Goal: Task Accomplishment & Management: Complete application form

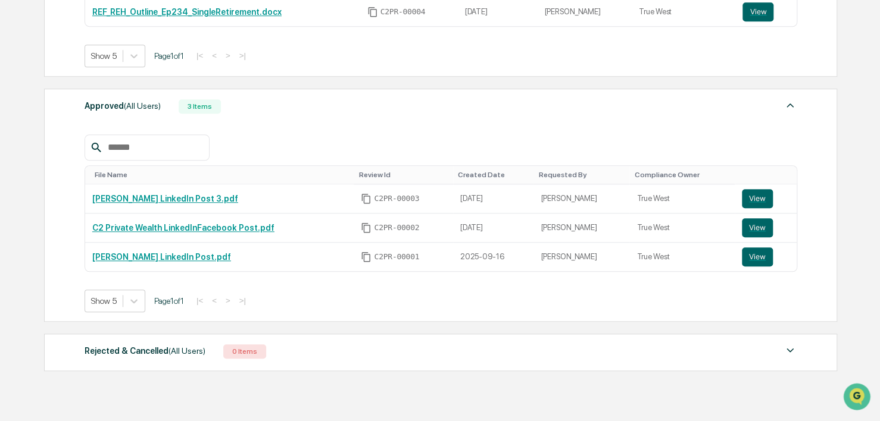
scroll to position [314, 0]
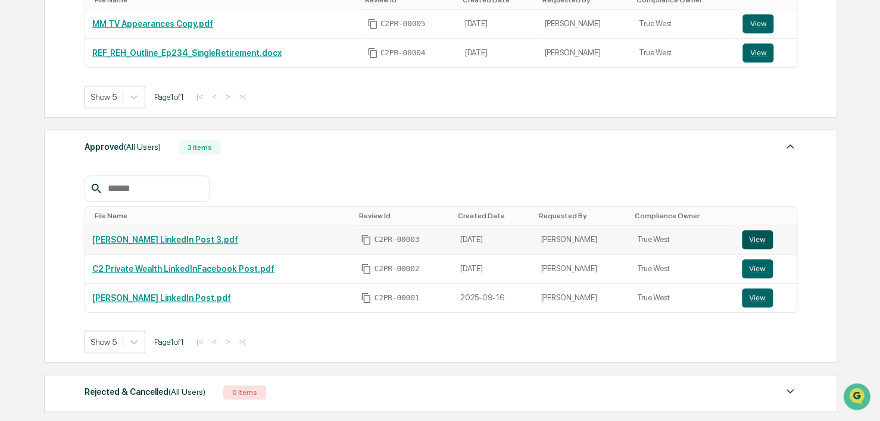
click at [742, 242] on button "View" at bounding box center [757, 239] width 31 height 19
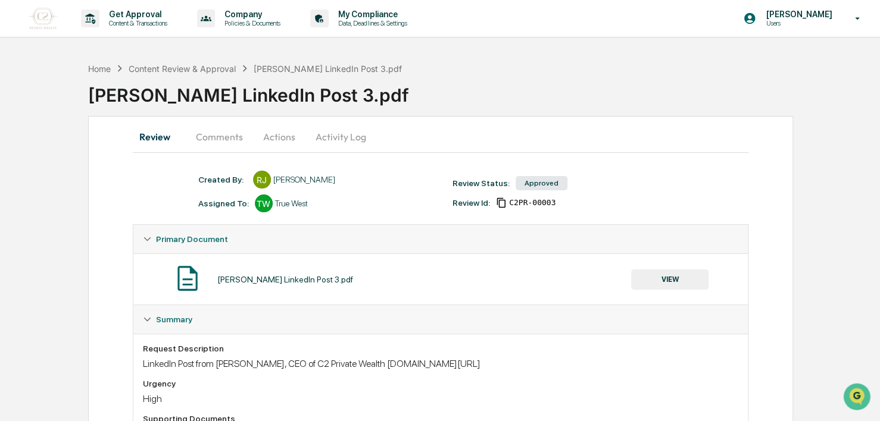
click at [271, 138] on button "Actions" at bounding box center [279, 137] width 54 height 29
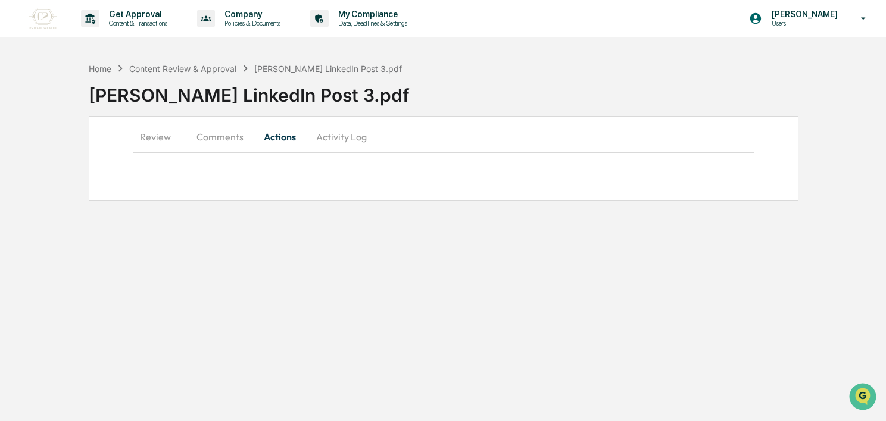
click at [273, 137] on button "Actions" at bounding box center [280, 137] width 54 height 29
click at [232, 139] on button "Comments" at bounding box center [220, 137] width 66 height 29
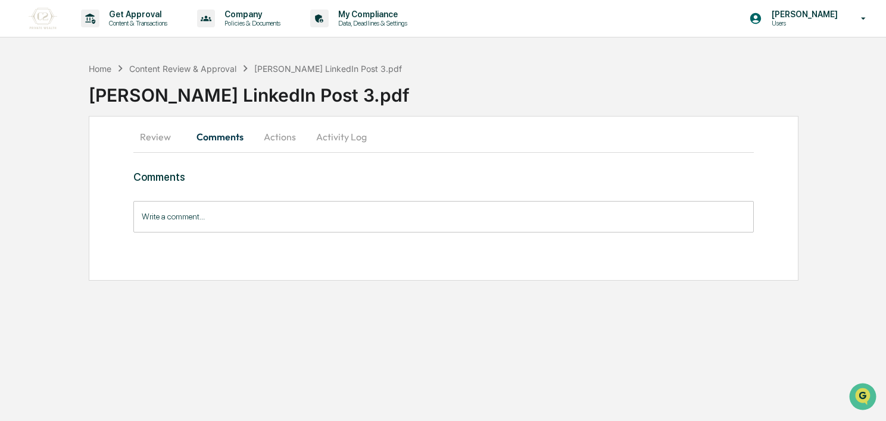
click at [326, 132] on button "Activity Log" at bounding box center [342, 137] width 70 height 29
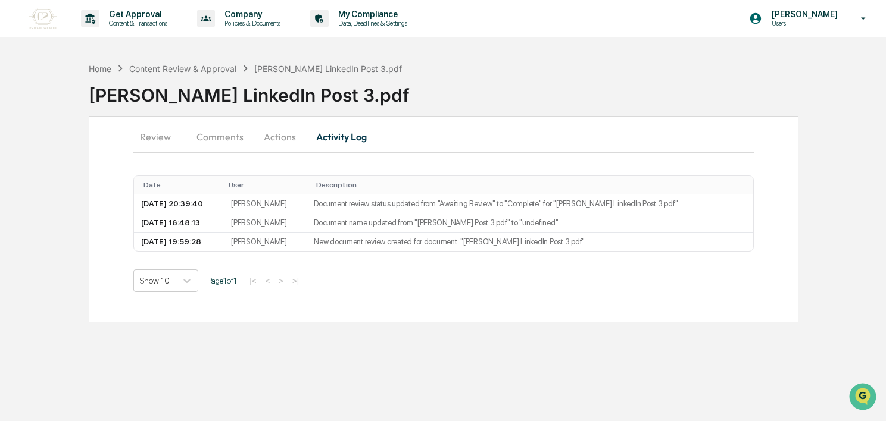
click at [183, 139] on button "Review" at bounding box center [160, 137] width 54 height 29
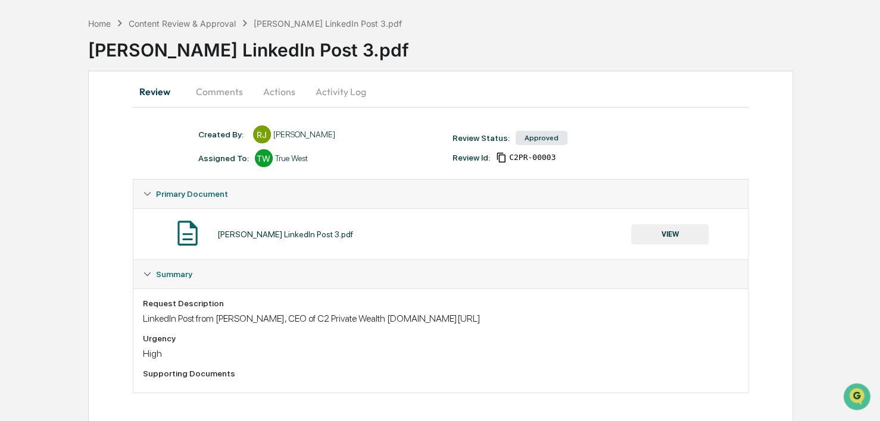
scroll to position [48, 0]
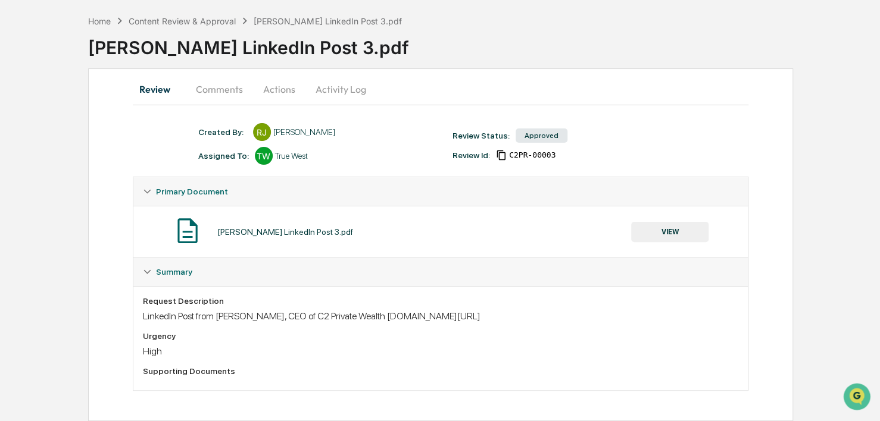
drag, startPoint x: 140, startPoint y: 313, endPoint x: 484, endPoint y: 320, distance: 344.1
click at [484, 320] on div "Request Description LinkedIn Post from [PERSON_NAME], CEO of C2 Private Wealth …" at bounding box center [440, 338] width 615 height 104
copy div "LinkedIn Post from [PERSON_NAME], CEO of C2 Private Wealth [DOMAIN_NAME][URL]"
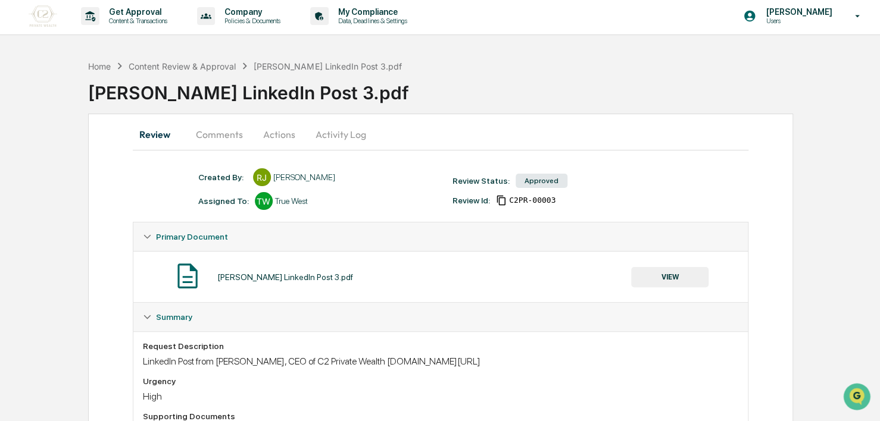
scroll to position [0, 0]
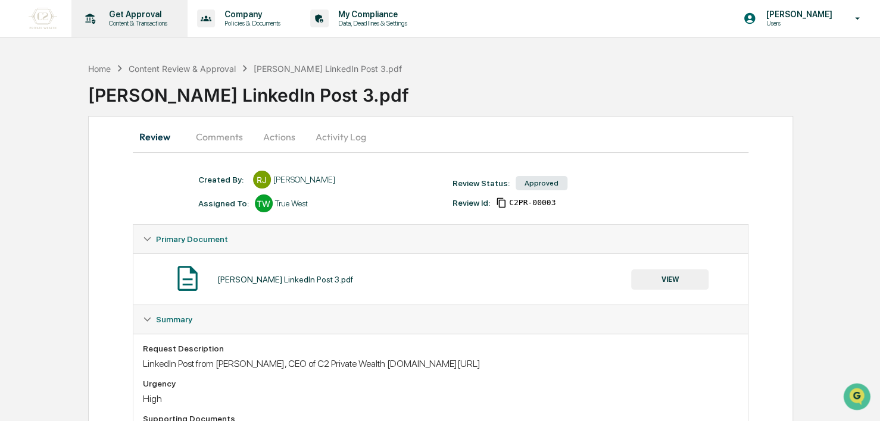
click at [129, 26] on p "Content & Transactions" at bounding box center [136, 23] width 74 height 8
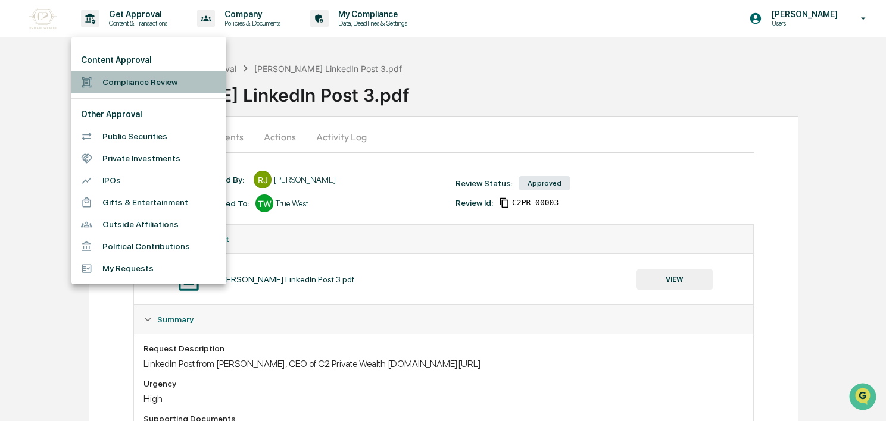
click at [125, 86] on li "Compliance Review" at bounding box center [148, 82] width 155 height 22
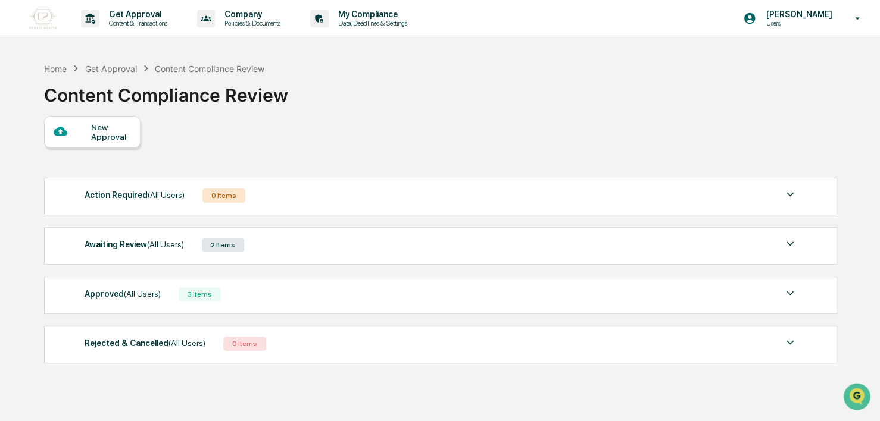
click at [105, 123] on div "New Approval" at bounding box center [111, 132] width 40 height 19
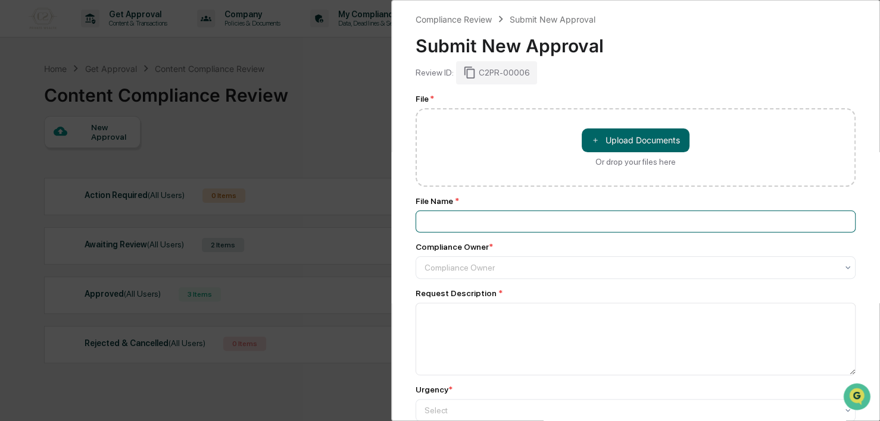
click at [490, 226] on input at bounding box center [635, 222] width 440 height 22
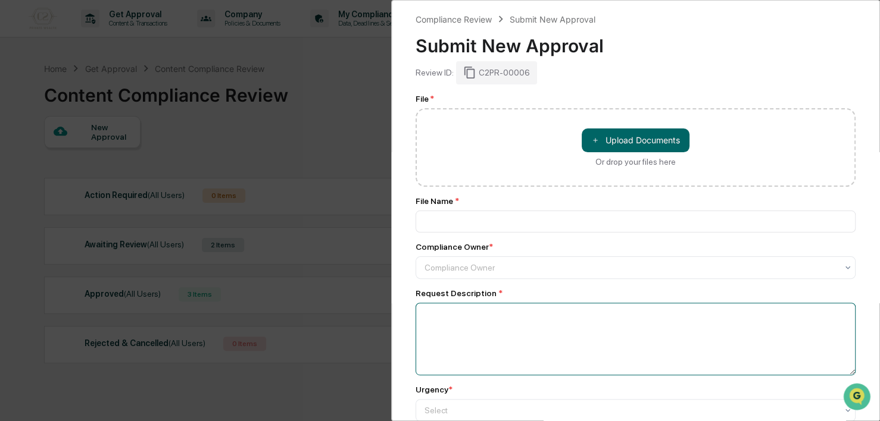
click at [420, 315] on textarea at bounding box center [635, 339] width 440 height 73
paste textarea "**********"
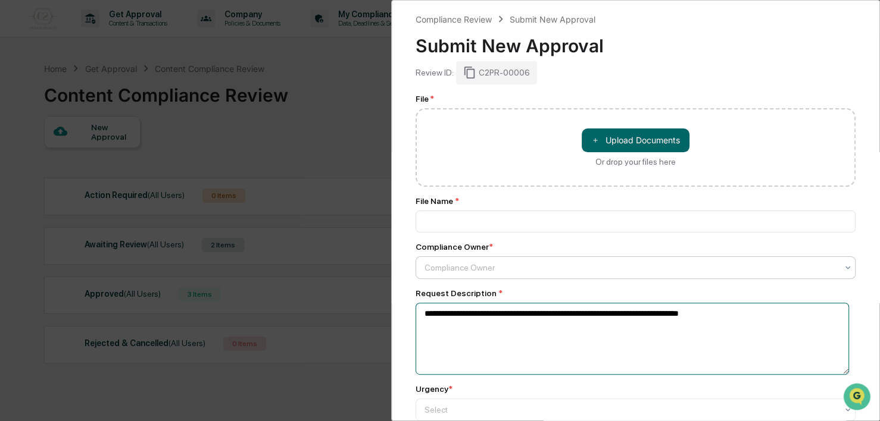
type textarea "**********"
click at [470, 271] on div at bounding box center [630, 268] width 412 height 12
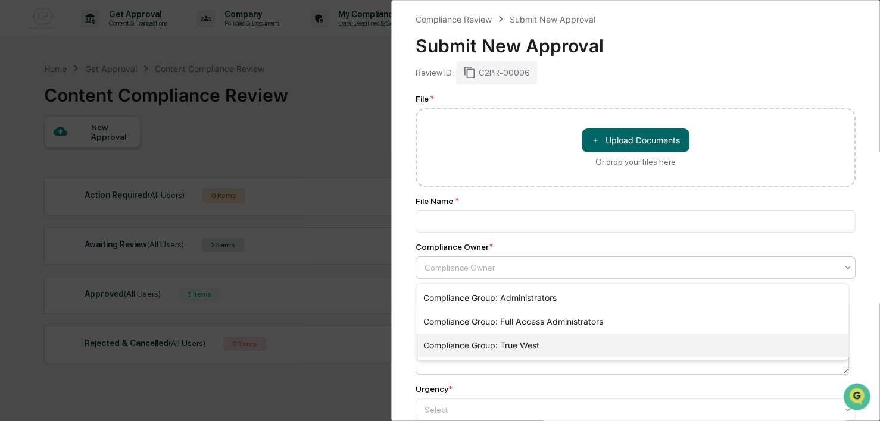
click at [494, 342] on div "Compliance Group: True West" at bounding box center [632, 346] width 432 height 24
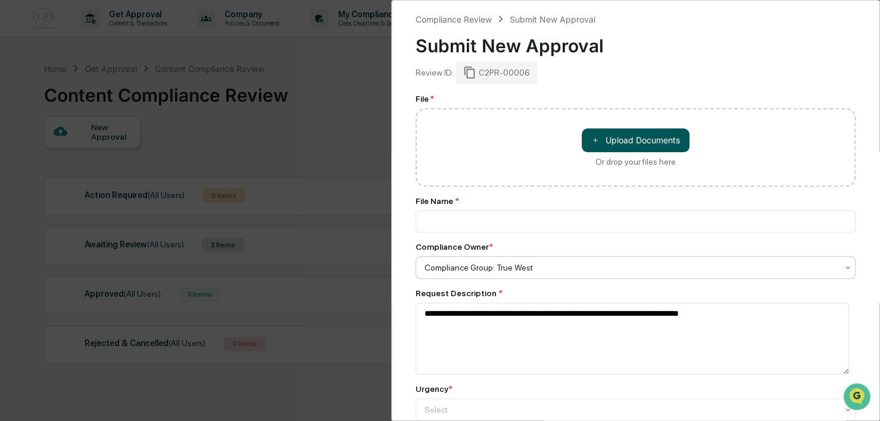
click at [635, 140] on button "＋ Upload Documents" at bounding box center [636, 141] width 108 height 24
click at [665, 143] on button "＋ Upload Documents" at bounding box center [636, 141] width 108 height 24
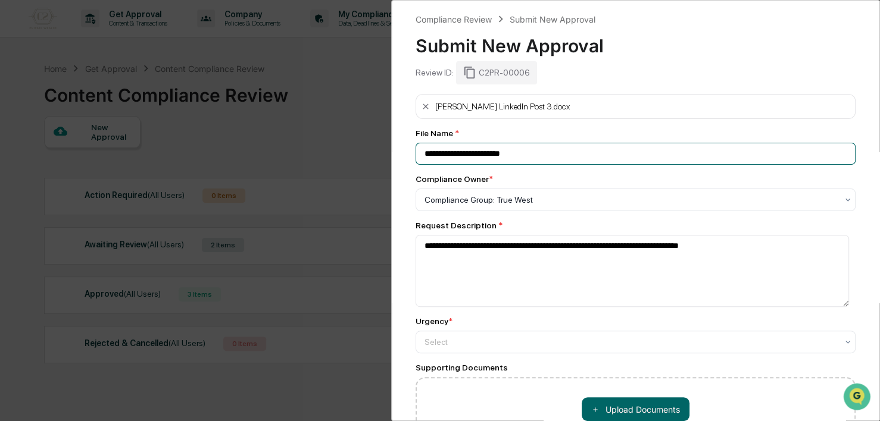
drag, startPoint x: 436, startPoint y: 153, endPoint x: 441, endPoint y: 146, distance: 8.1
click at [438, 146] on input "**********" at bounding box center [635, 154] width 440 height 22
click at [564, 158] on input "**********" at bounding box center [635, 154] width 440 height 22
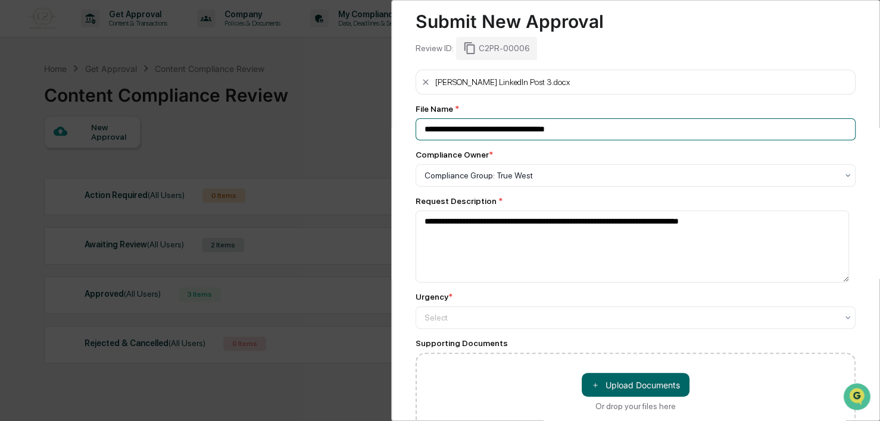
scroll to position [95, 0]
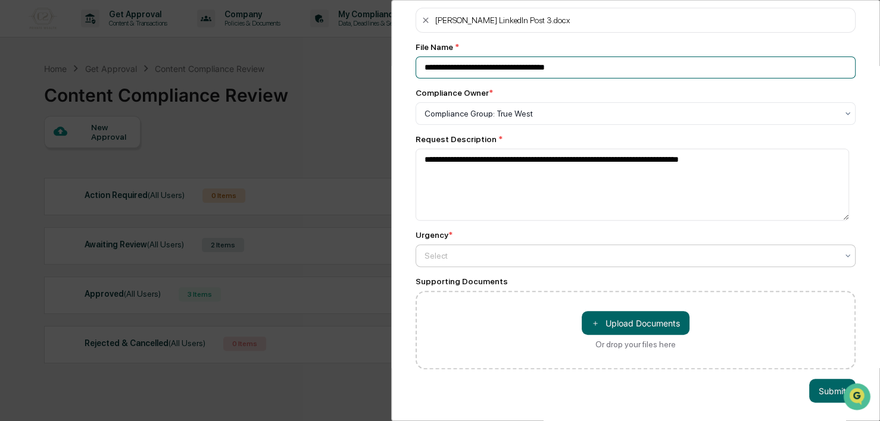
type input "**********"
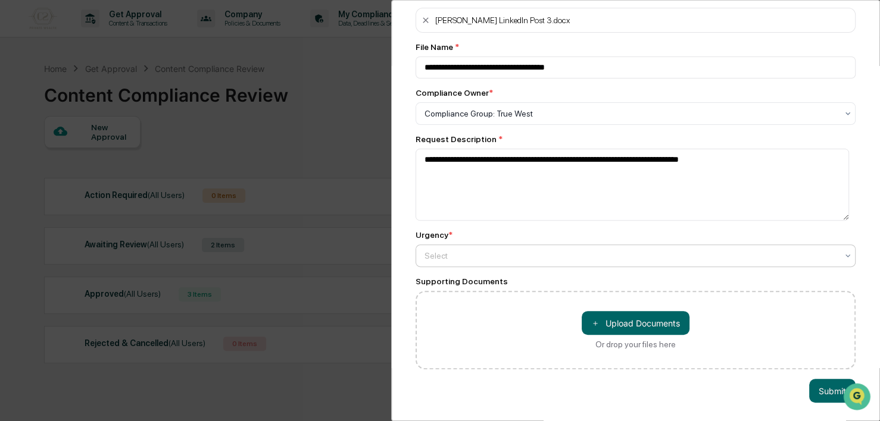
click at [490, 257] on div "Select" at bounding box center [630, 256] width 424 height 17
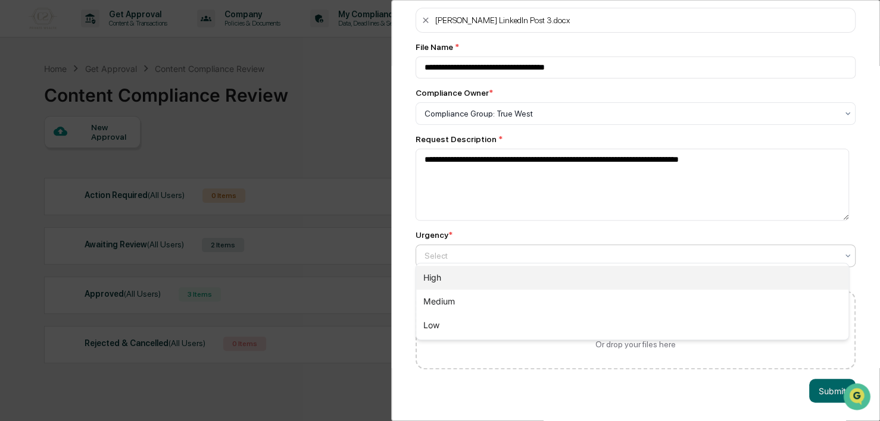
click at [468, 280] on div "High" at bounding box center [632, 278] width 432 height 24
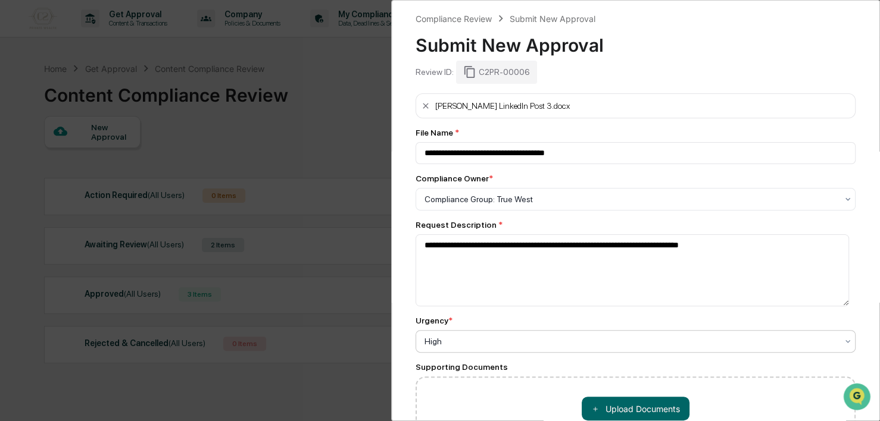
scroll to position [0, 0]
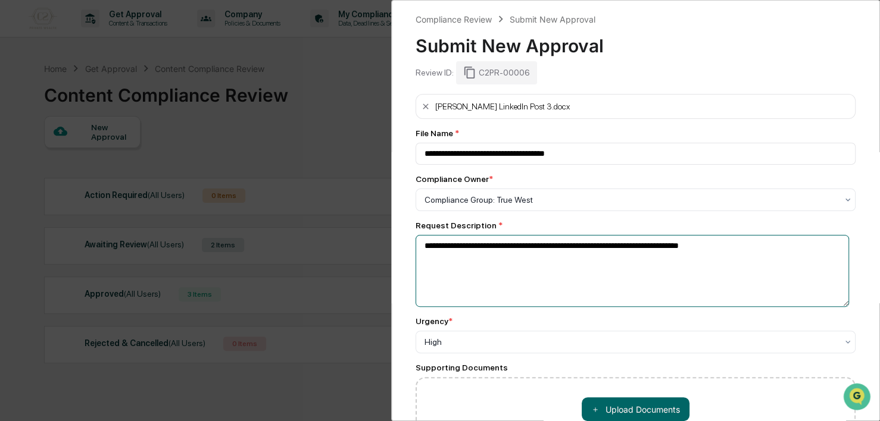
click at [652, 270] on textarea "**********" at bounding box center [631, 271] width 433 height 73
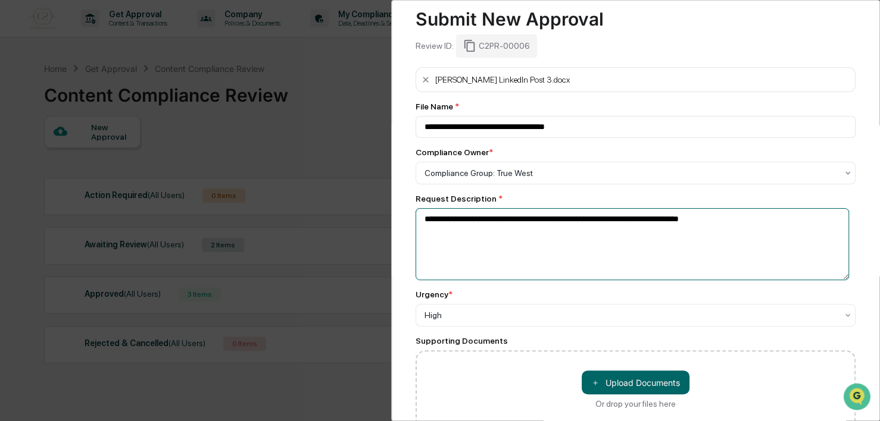
scroll to position [95, 0]
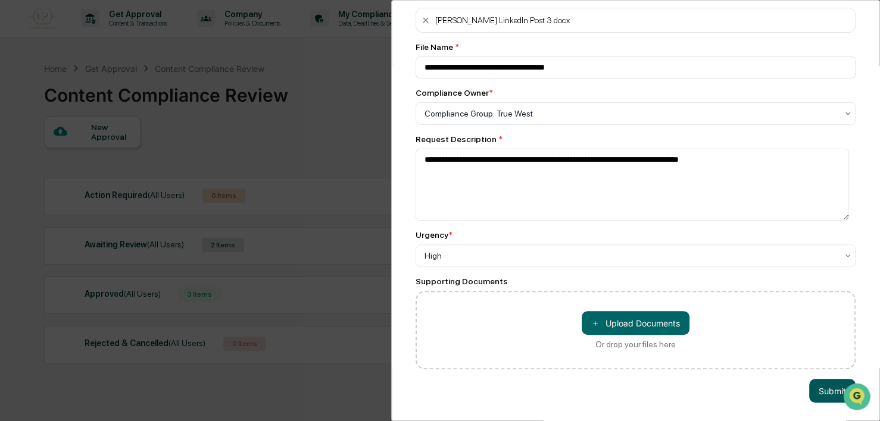
click at [822, 379] on button "Submit" at bounding box center [832, 391] width 46 height 24
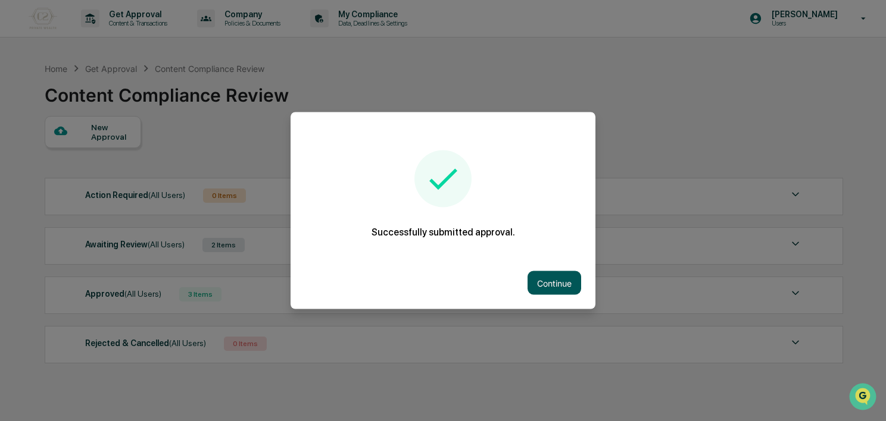
click at [564, 284] on button "Continue" at bounding box center [554, 283] width 54 height 24
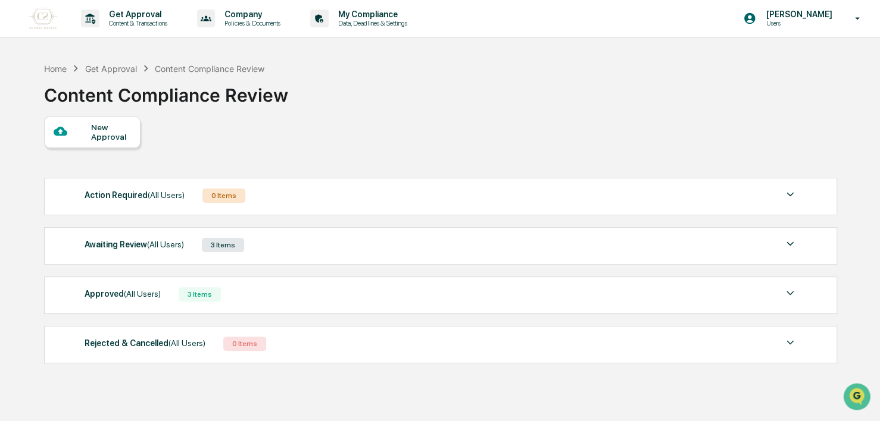
click at [289, 253] on div "Awaiting Review (All Users) 3 Items" at bounding box center [441, 245] width 712 height 17
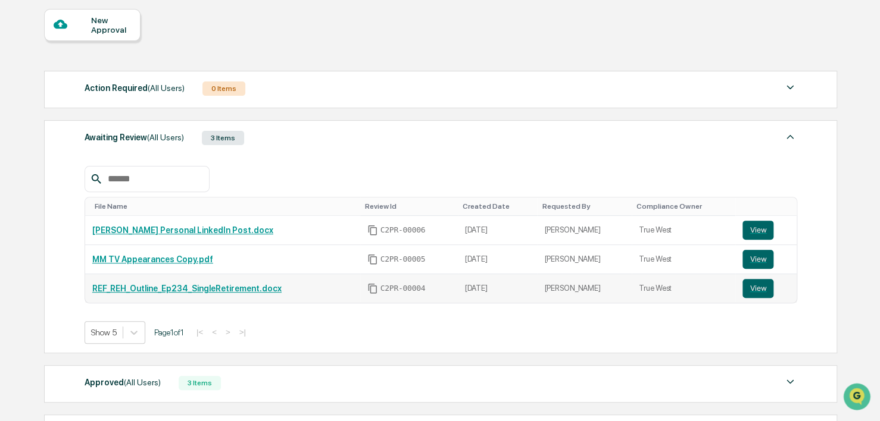
scroll to position [119, 0]
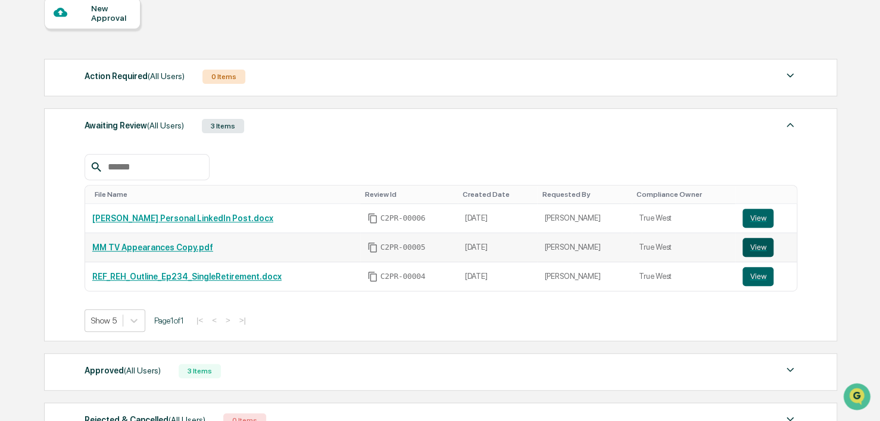
click at [745, 248] on button "View" at bounding box center [757, 247] width 31 height 19
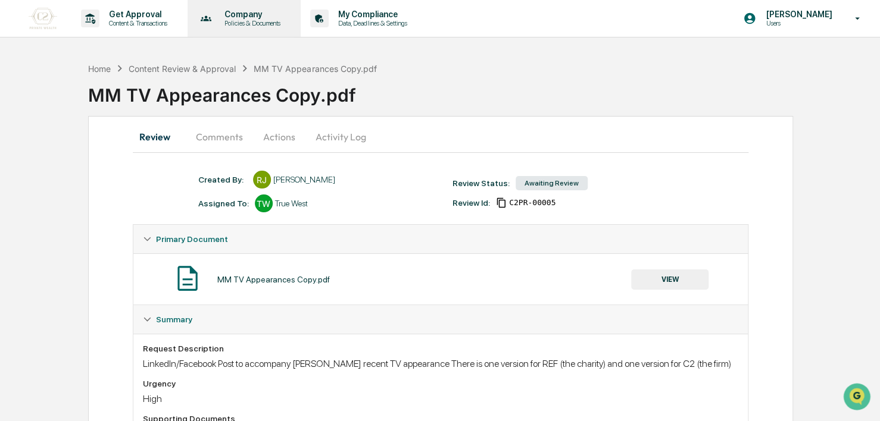
click at [250, 22] on p "Policies & Documents" at bounding box center [250, 23] width 71 height 8
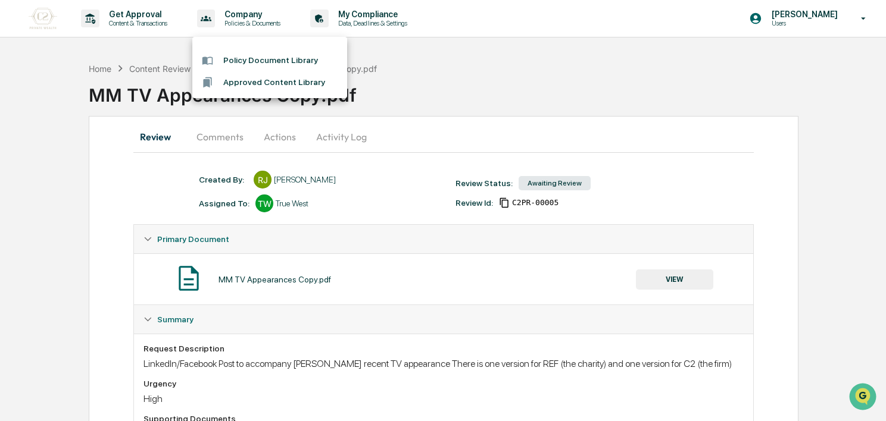
click at [262, 51] on li "Policy Document Library" at bounding box center [269, 60] width 155 height 22
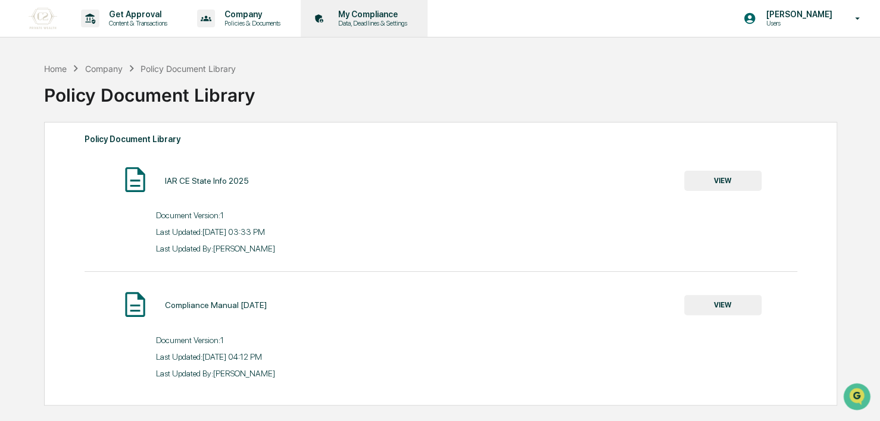
click at [390, 16] on p "My Compliance" at bounding box center [371, 15] width 85 height 10
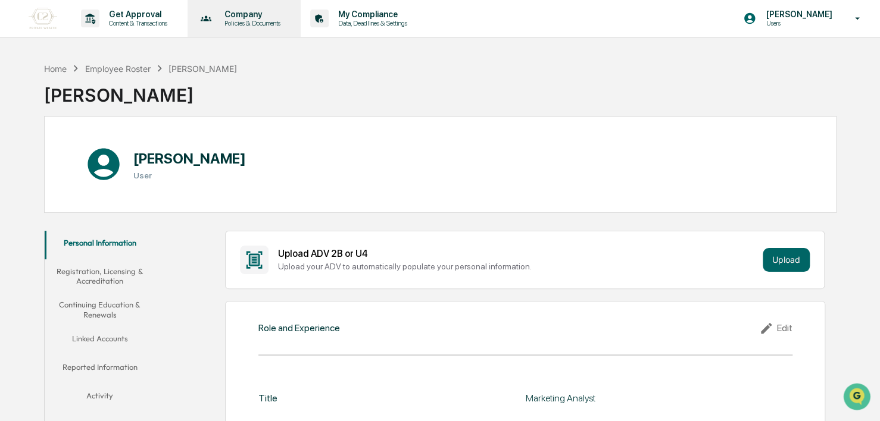
click at [301, 15] on div "Company Policies & Documents" at bounding box center [244, 18] width 114 height 37
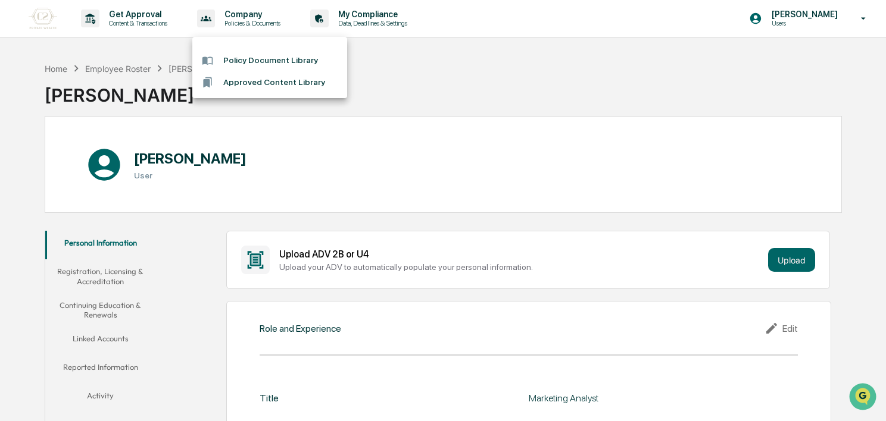
click at [802, 14] on div at bounding box center [443, 210] width 886 height 421
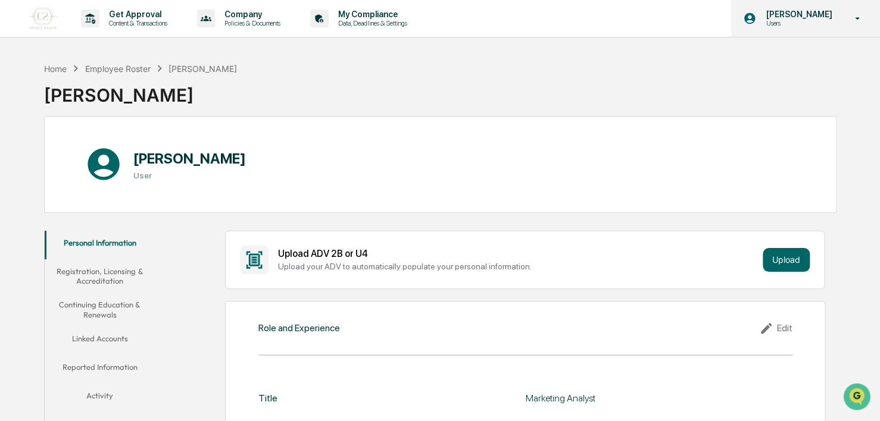
click at [790, 21] on p "Users" at bounding box center [797, 23] width 82 height 8
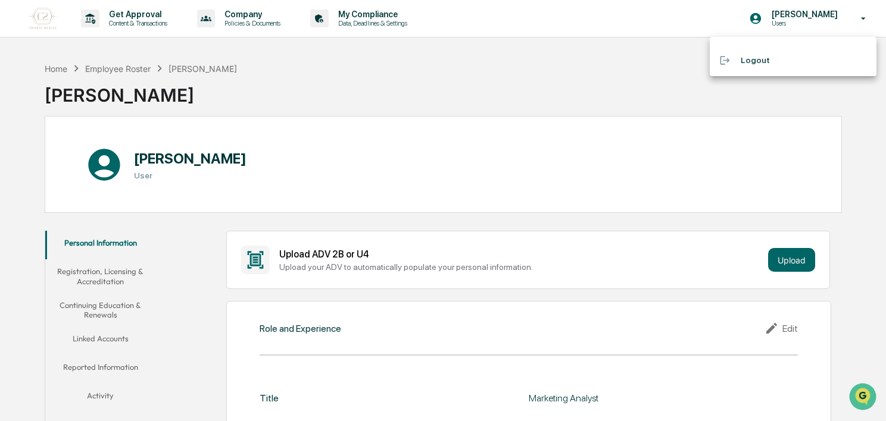
click at [125, 32] on div at bounding box center [443, 210] width 886 height 421
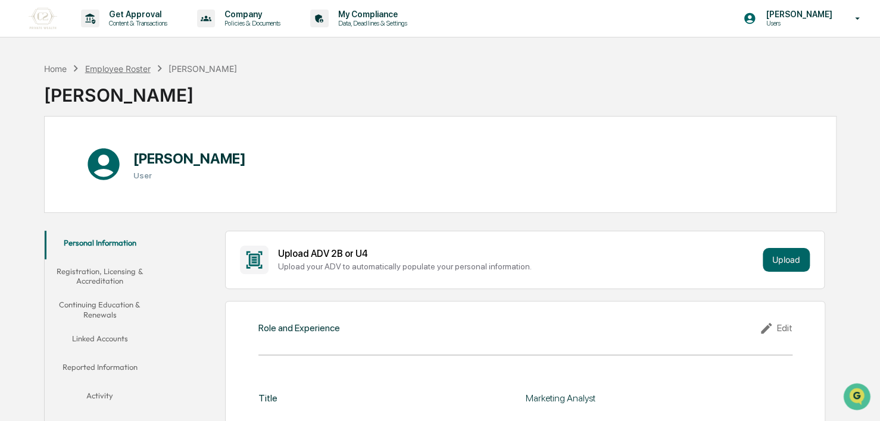
click at [112, 69] on div "Employee Roster" at bounding box center [117, 69] width 65 height 10
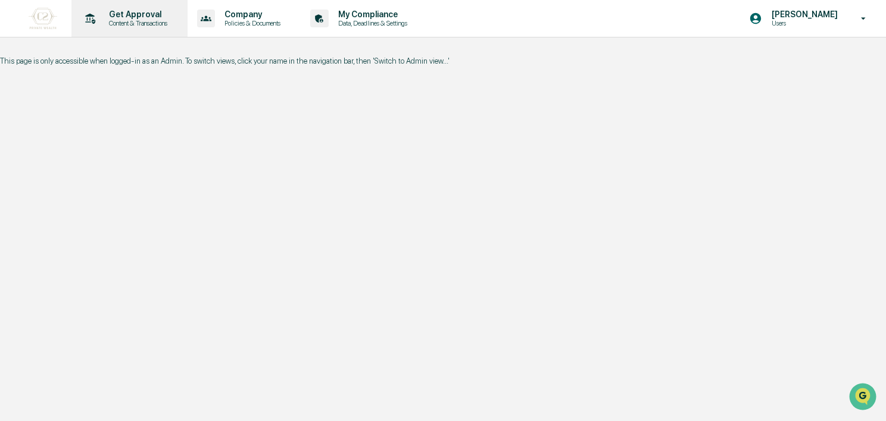
click at [101, 25] on p "Content & Transactions" at bounding box center [136, 23] width 74 height 8
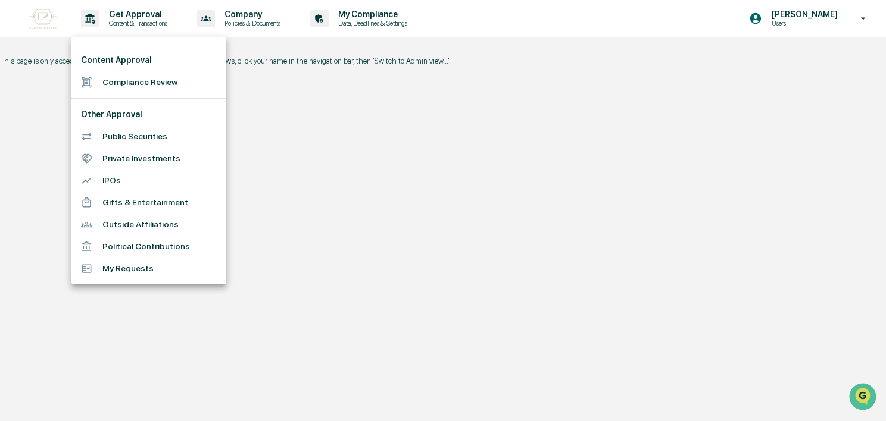
click at [104, 82] on li "Compliance Review" at bounding box center [148, 82] width 155 height 22
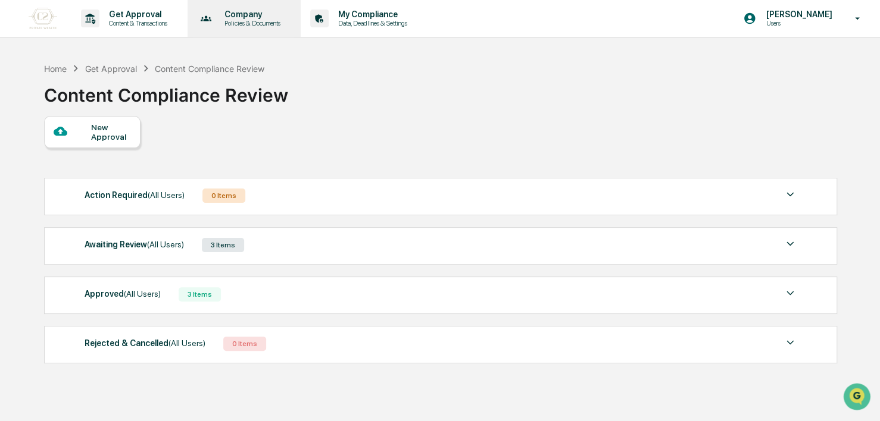
click at [252, 27] on p "Policies & Documents" at bounding box center [250, 23] width 71 height 8
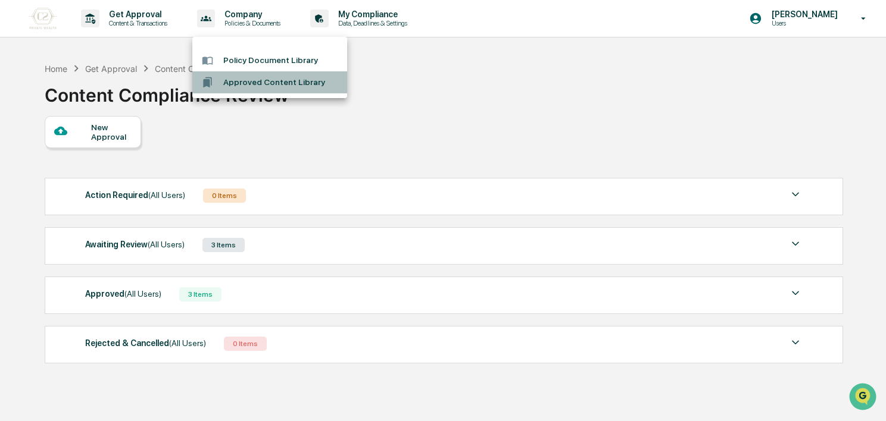
click at [237, 77] on li "Approved Content Library" at bounding box center [269, 82] width 155 height 22
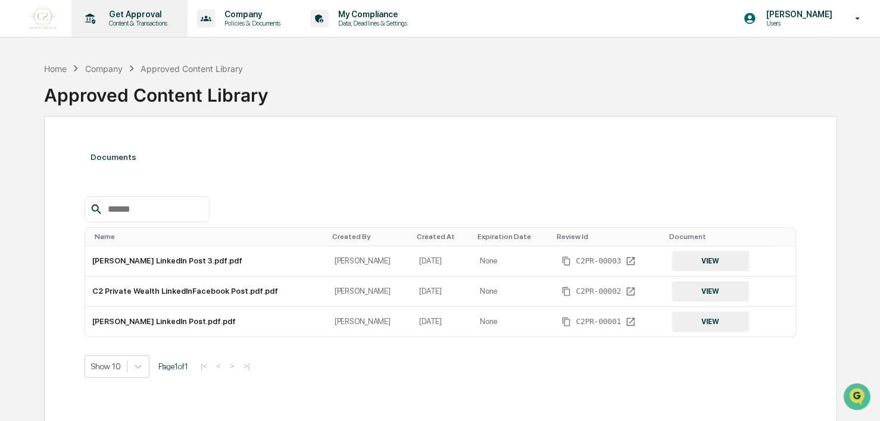
click at [161, 8] on div "Get Approval Content & Transactions" at bounding box center [128, 18] width 104 height 37
